Goal: Task Accomplishment & Management: Manage account settings

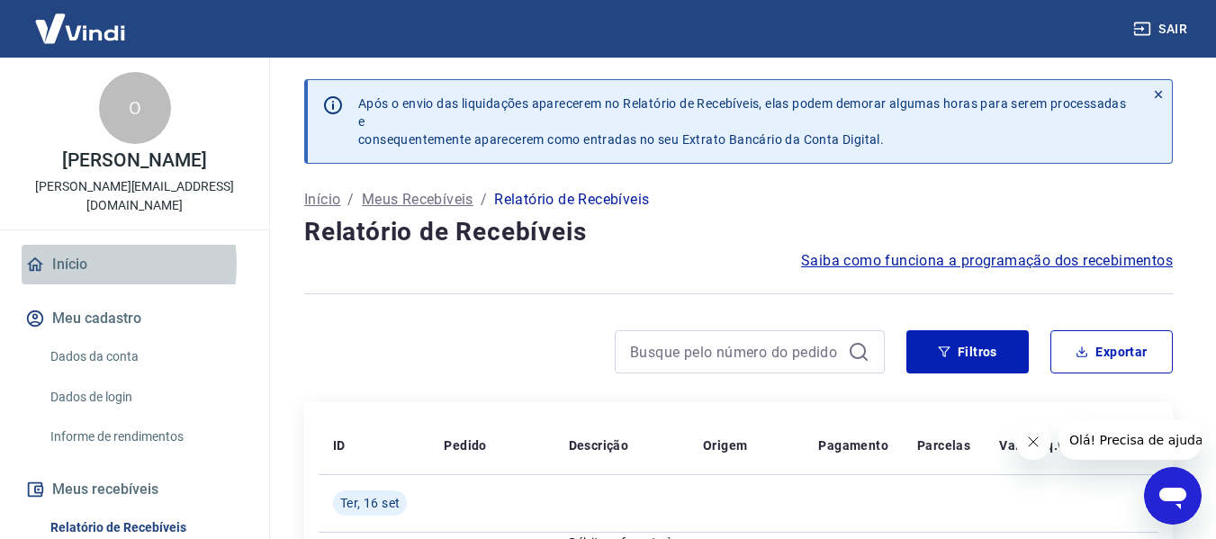
click at [86, 245] on link "Início" at bounding box center [135, 265] width 226 height 40
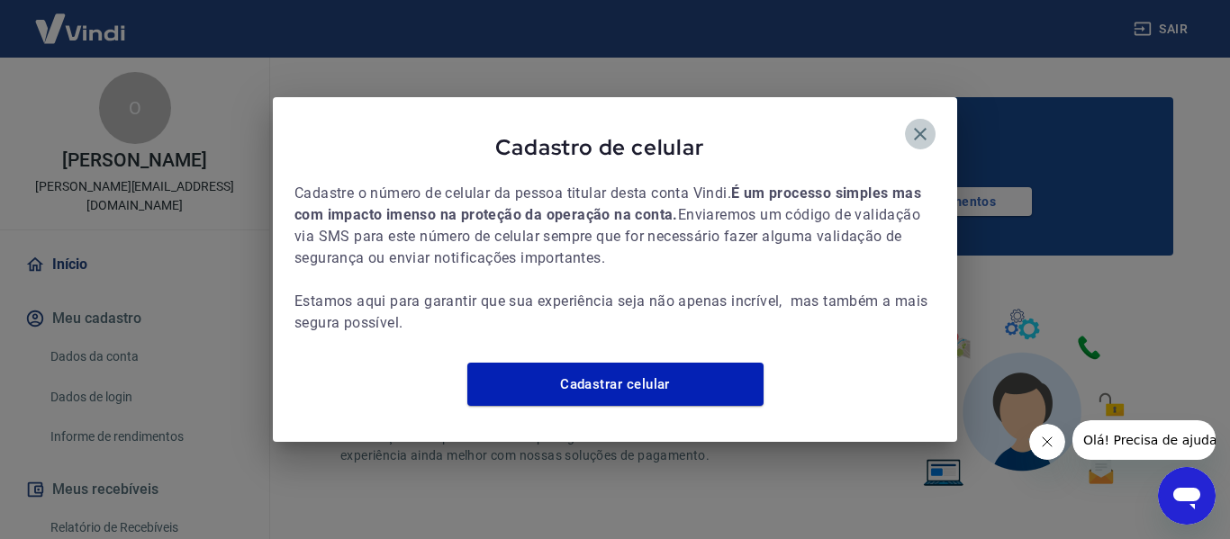
click at [920, 123] on icon "button" at bounding box center [920, 134] width 22 height 22
